Goal: Information Seeking & Learning: Learn about a topic

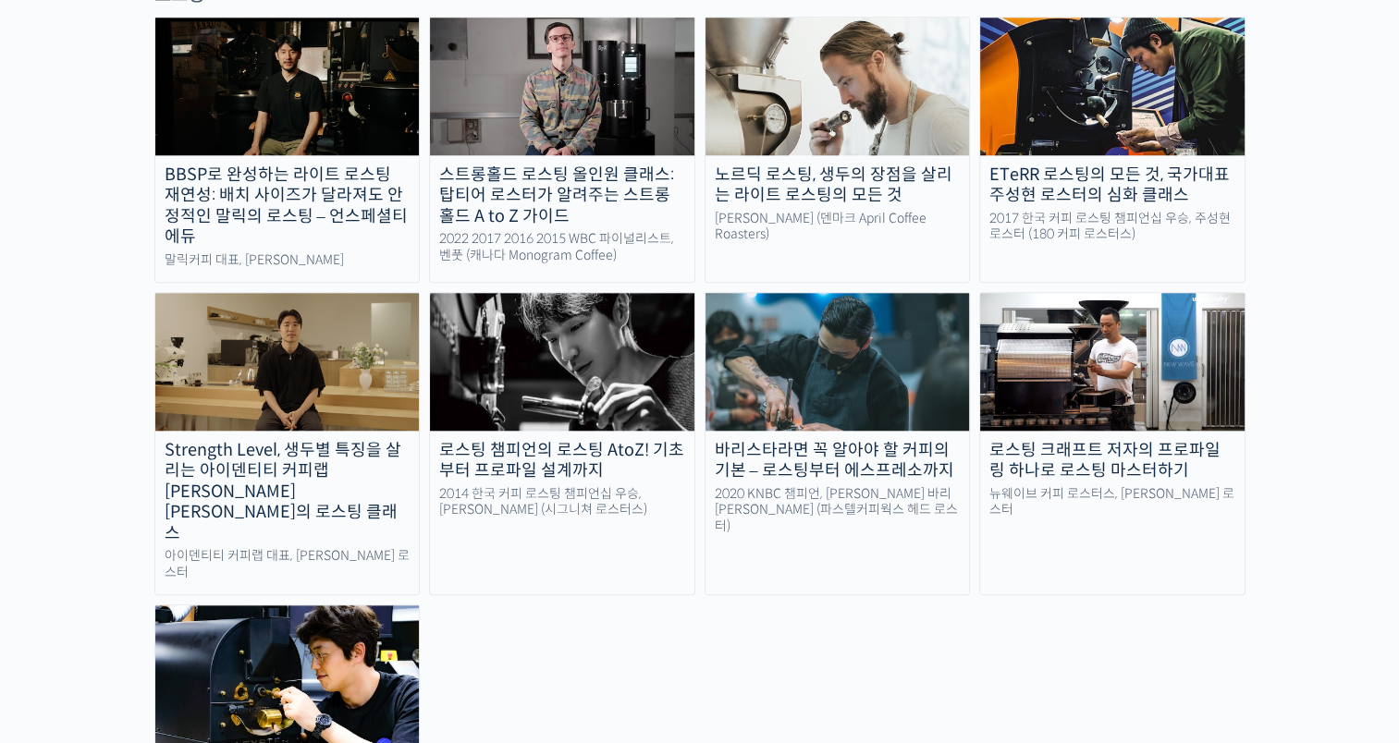
scroll to position [1656, 0]
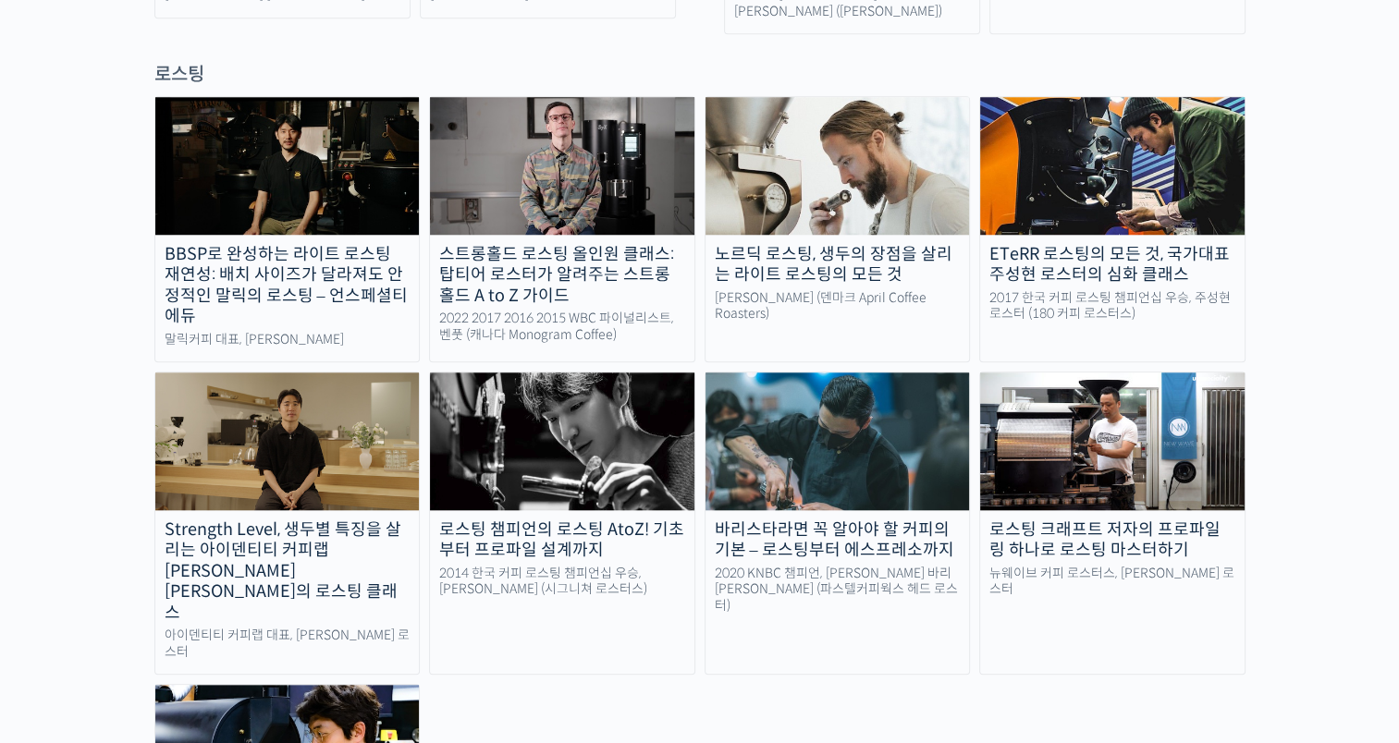
click at [355, 520] on div "Strength Level, 생두별 특징을 살리는 아이덴티티 커피랩 [PERSON_NAME] [PERSON_NAME]의 로스팅 클래스" at bounding box center [287, 572] width 264 height 104
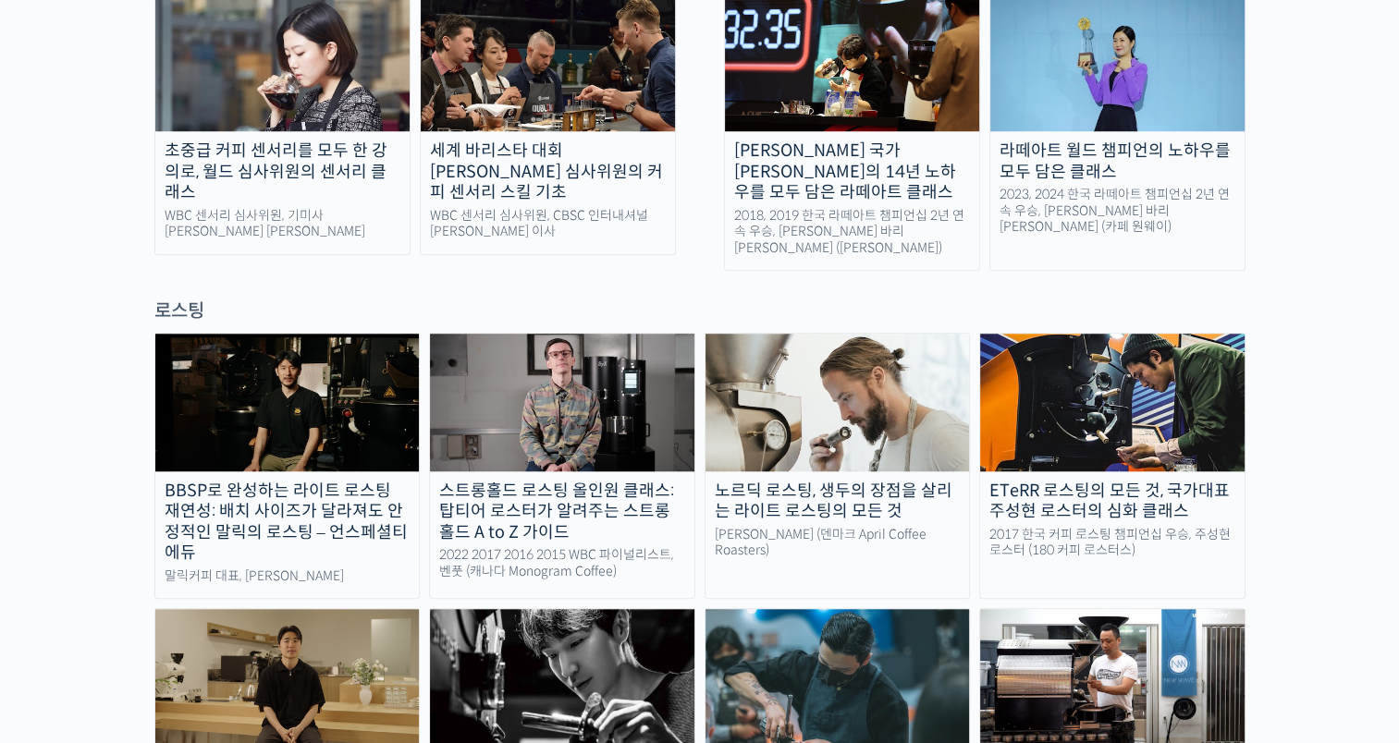
scroll to position [1202, 0]
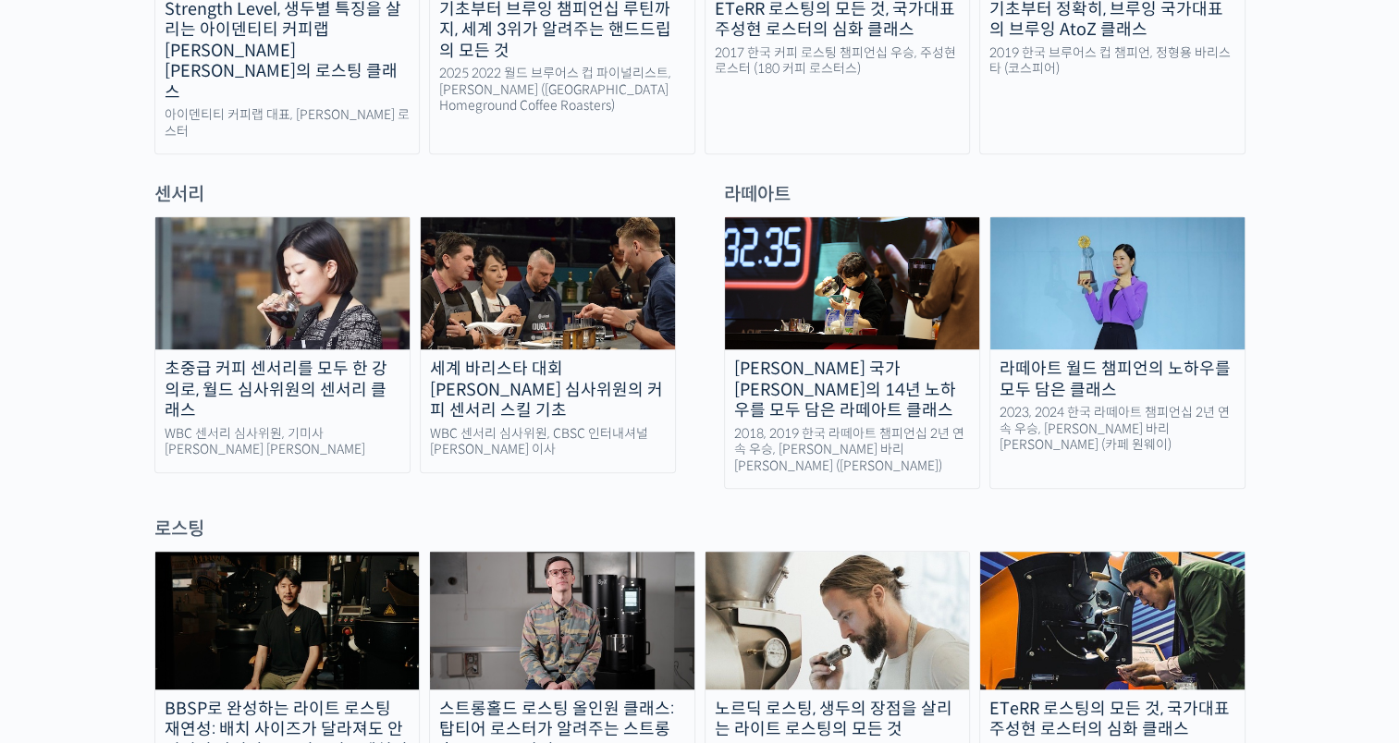
click at [185, 182] on div "센서리" at bounding box center [415, 194] width 540 height 25
click at [203, 217] on img at bounding box center [282, 283] width 254 height 132
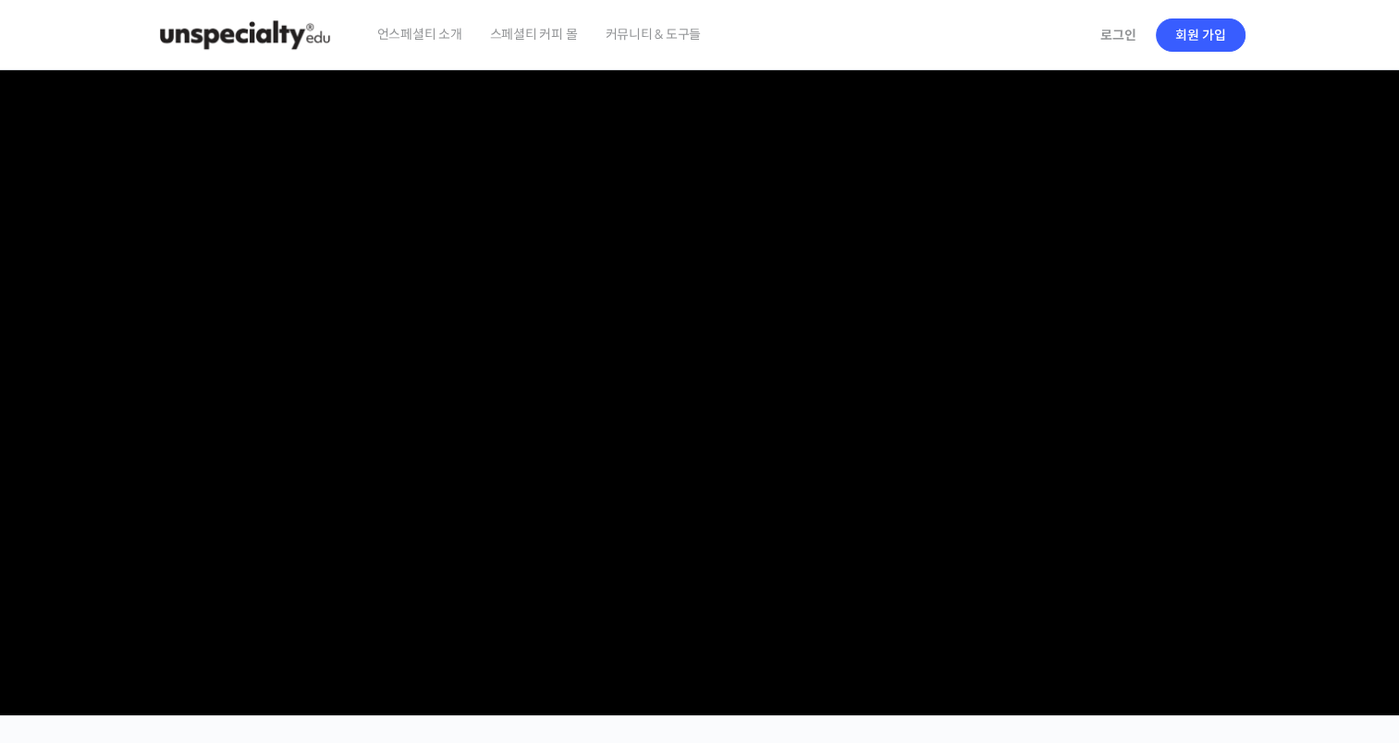
click at [285, 34] on img at bounding box center [244, 34] width 181 height 55
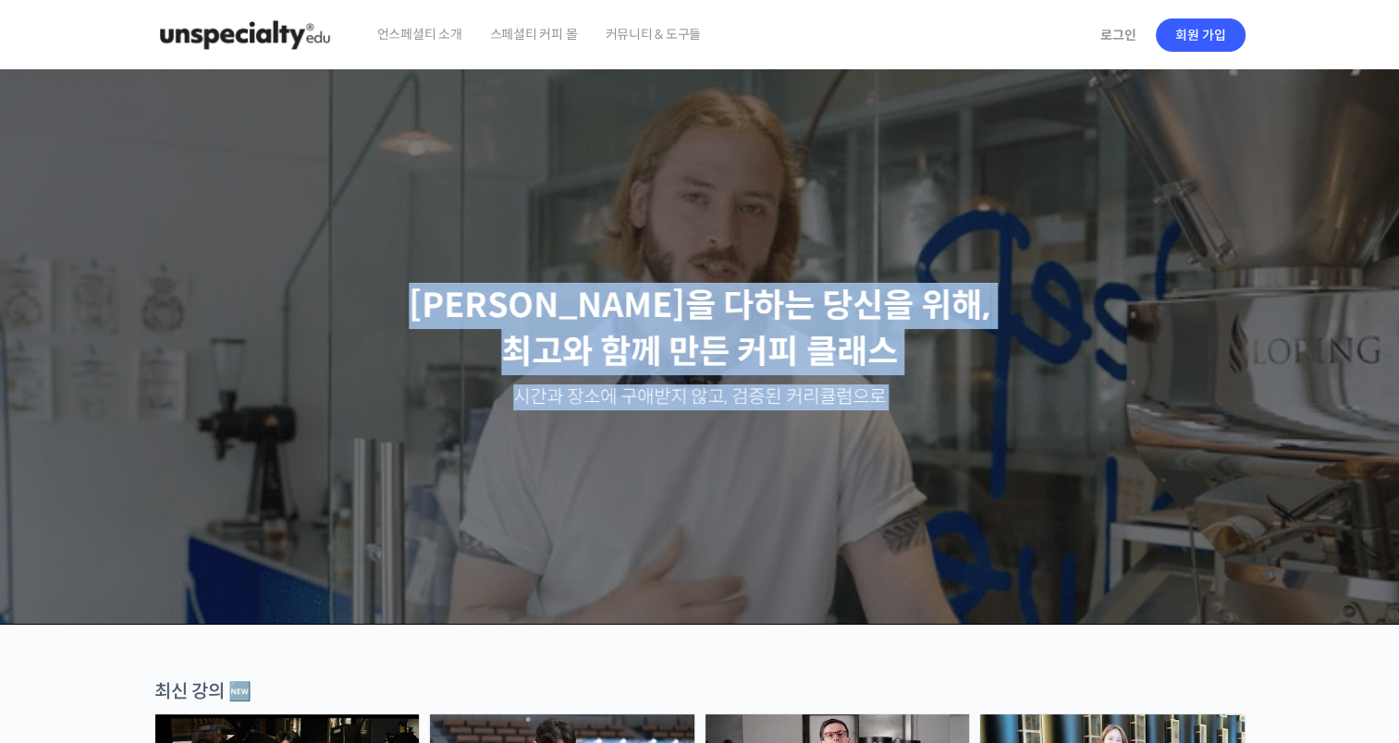
drag, startPoint x: 1394, startPoint y: 48, endPoint x: 1379, endPoint y: 74, distance: 29.8
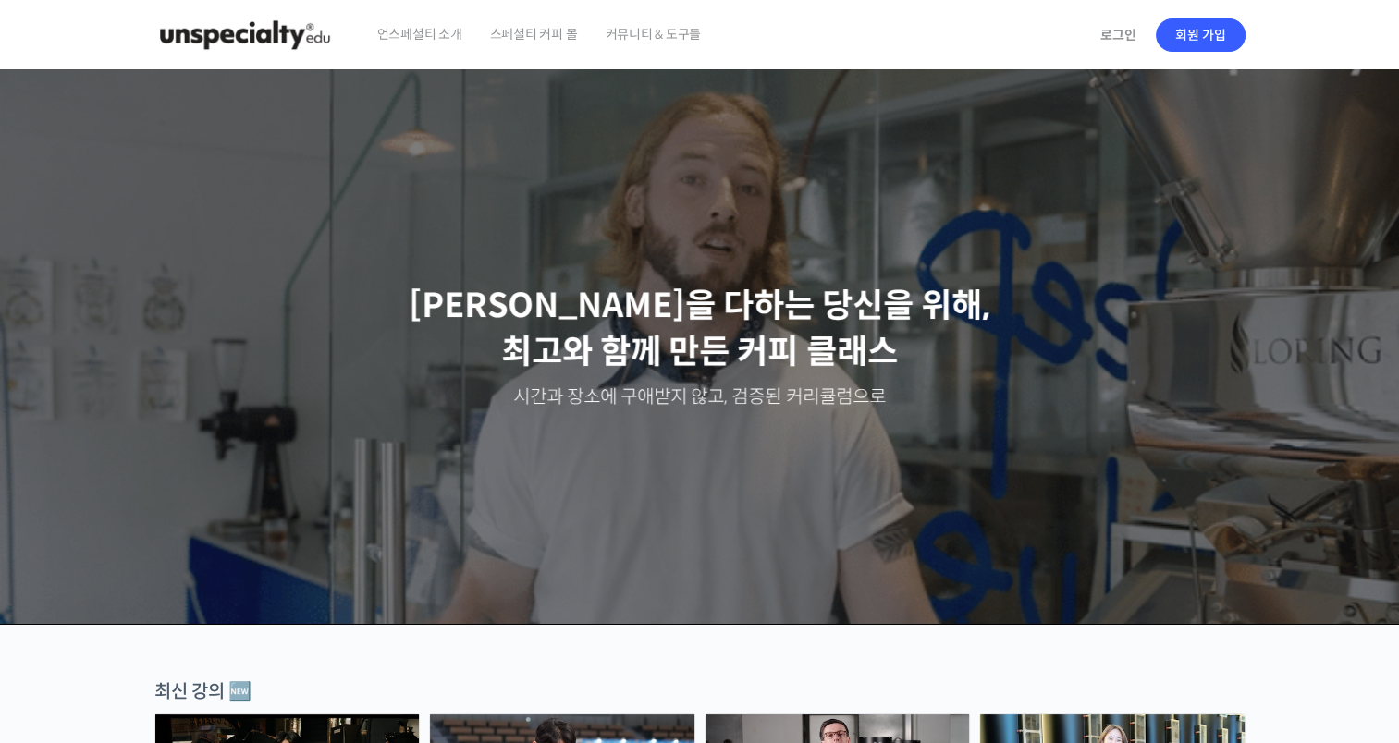
drag, startPoint x: 1380, startPoint y: 73, endPoint x: 1010, endPoint y: 39, distance: 371.3
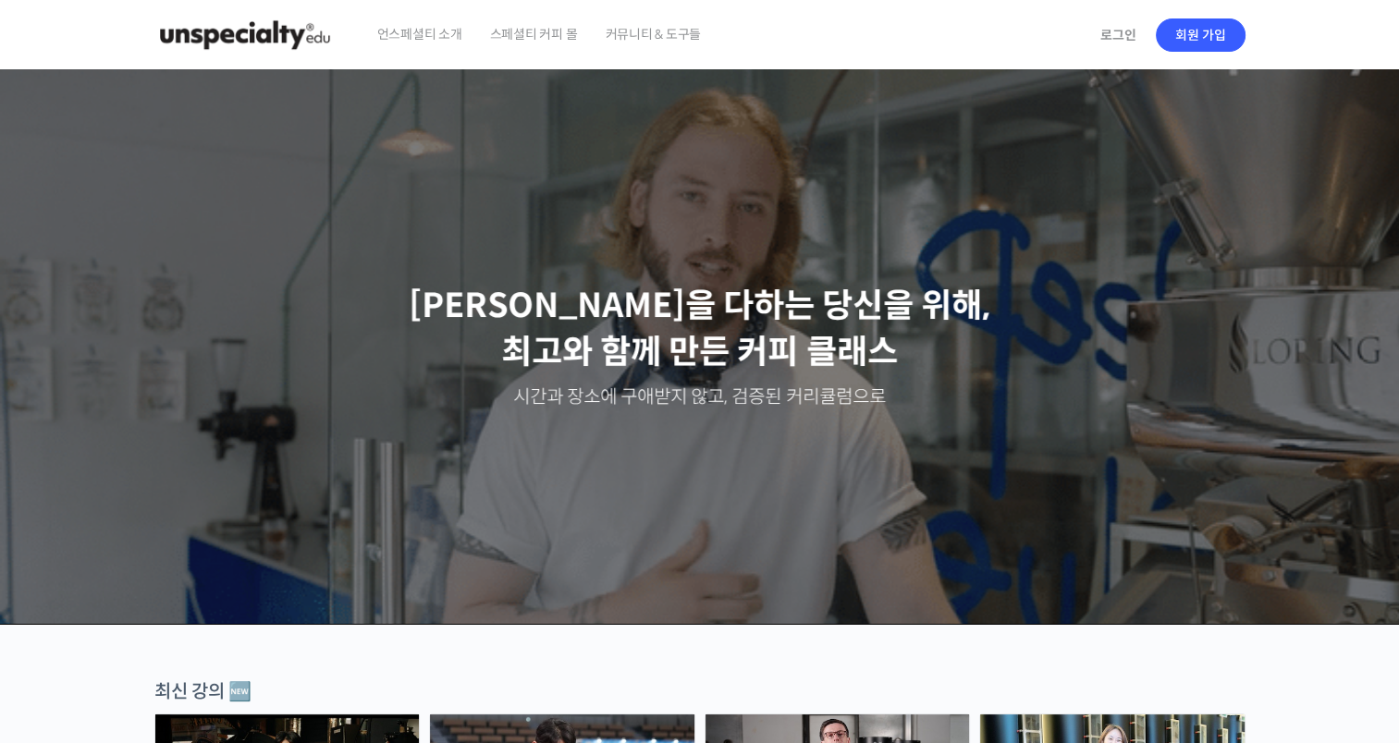
click at [1010, 39] on div "언스페셜티 소개 스페셜티 커피 몰 커뮤니티 & 도구들" at bounding box center [726, 35] width 726 height 70
